Goal: Transaction & Acquisition: Download file/media

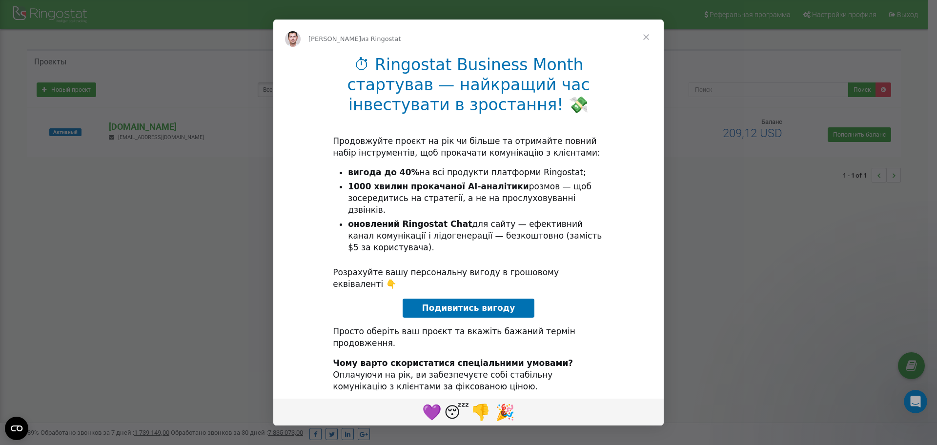
click at [645, 33] on span "Закрыть" at bounding box center [646, 37] width 35 height 35
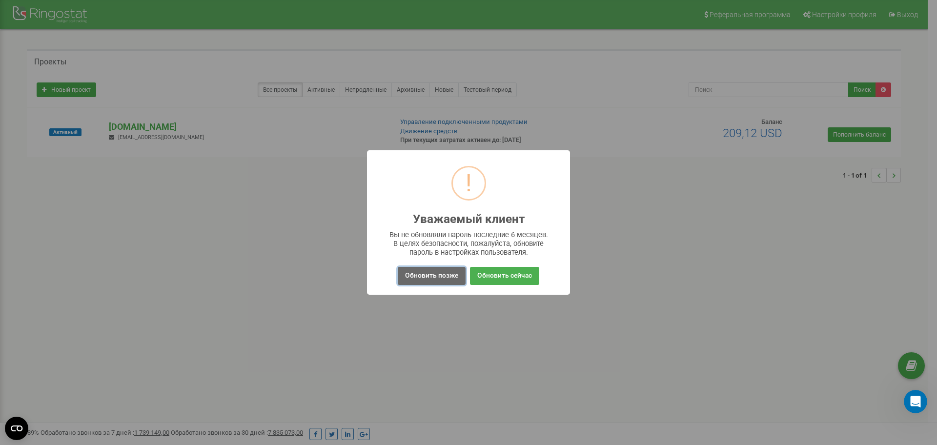
click at [438, 274] on button "Обновить позже" at bounding box center [432, 276] width 68 height 18
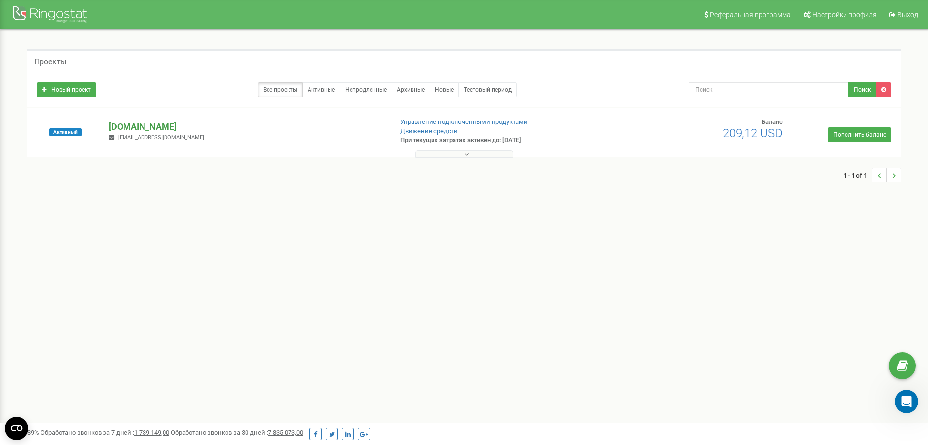
click at [148, 130] on p "[DOMAIN_NAME]" at bounding box center [246, 127] width 275 height 13
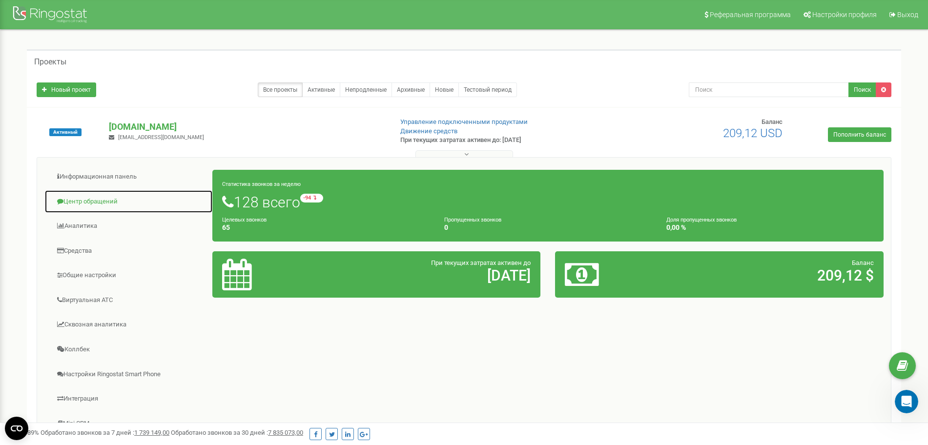
click at [96, 195] on link "Центр обращений" at bounding box center [128, 202] width 168 height 24
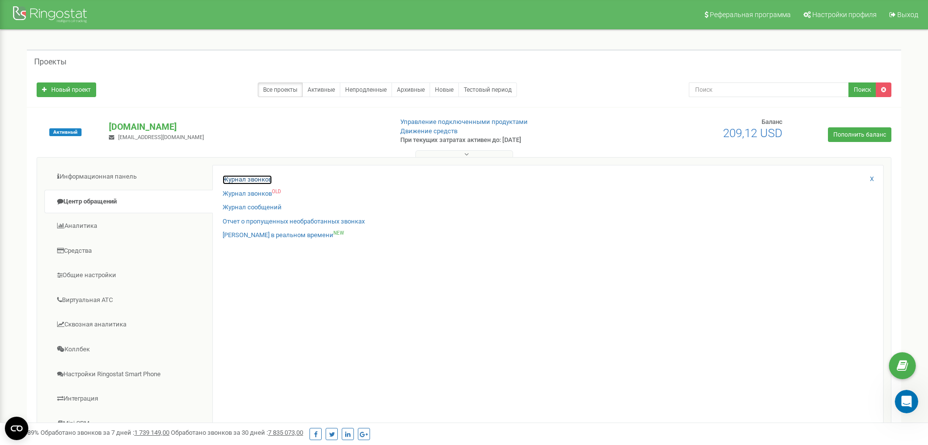
click at [239, 177] on link "Журнал звонков" at bounding box center [247, 179] width 49 height 9
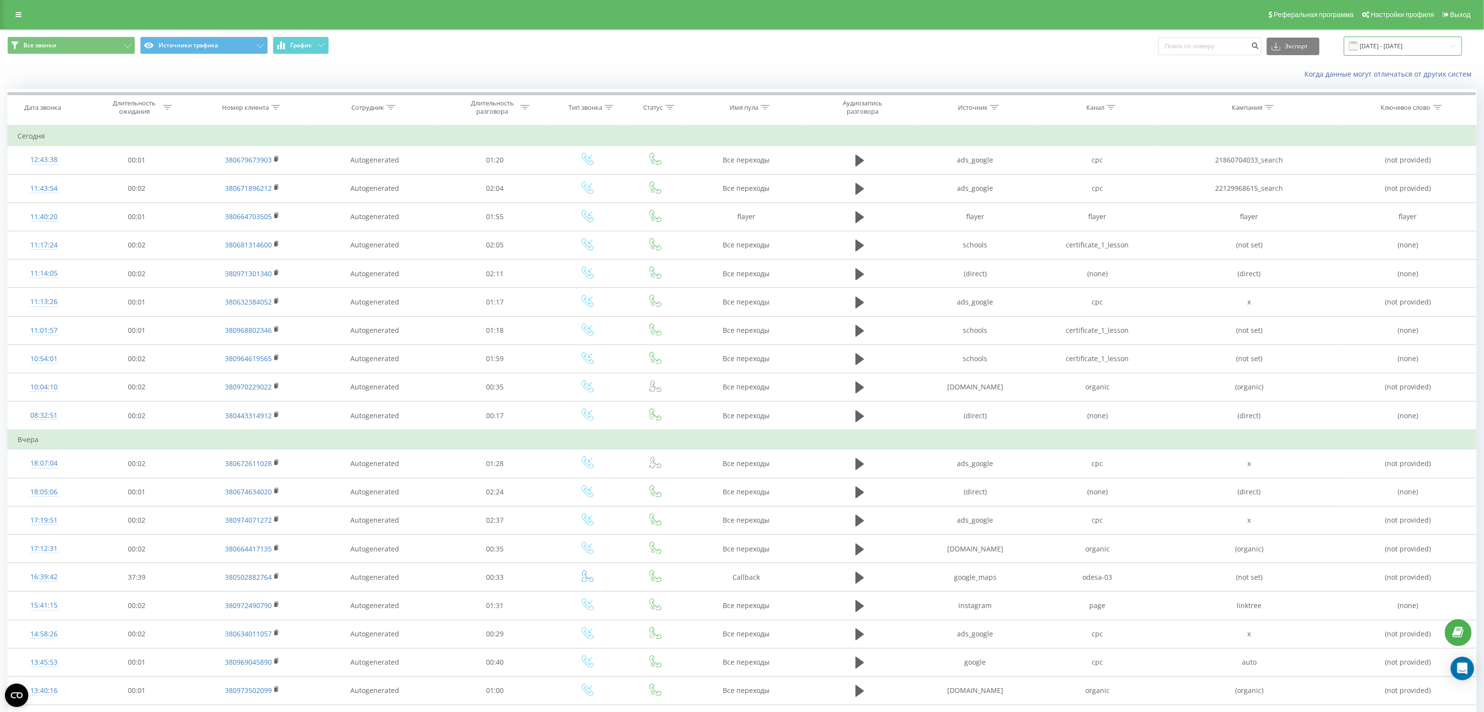
click at [1400, 37] on input "[DATE] - [DATE]" at bounding box center [1403, 46] width 118 height 19
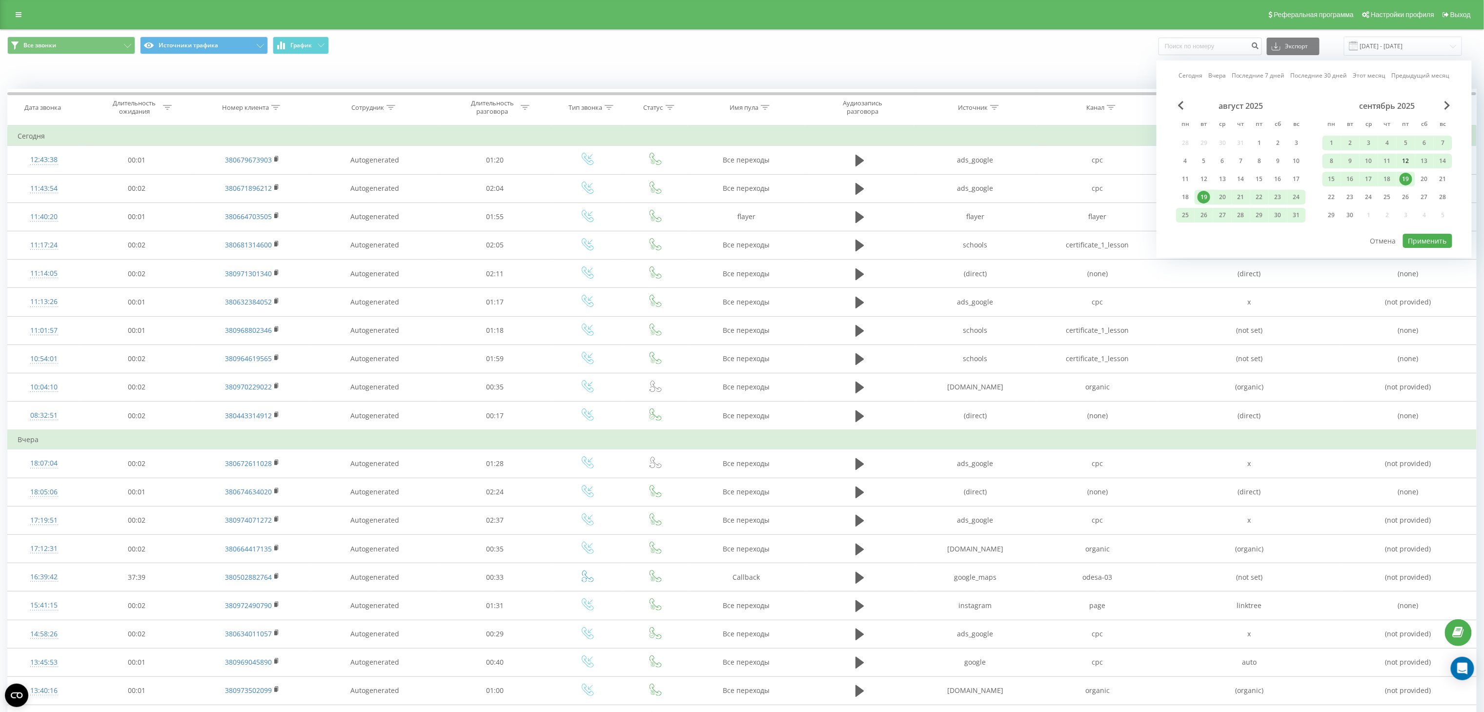
click at [1409, 162] on div "12" at bounding box center [1406, 161] width 13 height 13
click at [1388, 178] on div "18" at bounding box center [1387, 179] width 13 height 13
click at [1428, 245] on button "Применить" at bounding box center [1427, 241] width 49 height 14
type input "12.09.2025 - 18.09.2025"
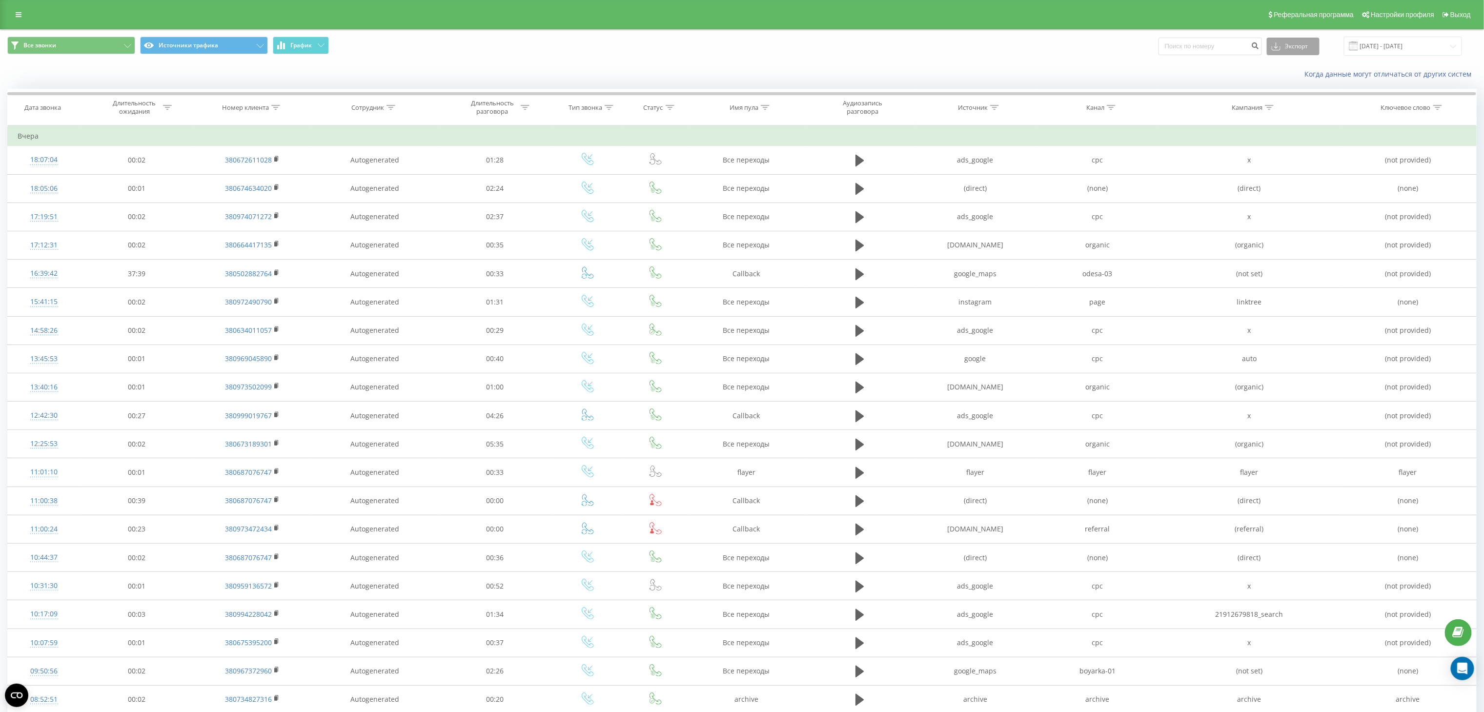
click at [1298, 44] on button "Экспорт" at bounding box center [1293, 47] width 53 height 18
click at [1298, 81] on div ".xls" at bounding box center [1293, 82] width 52 height 18
